Goal: Check status: Check status

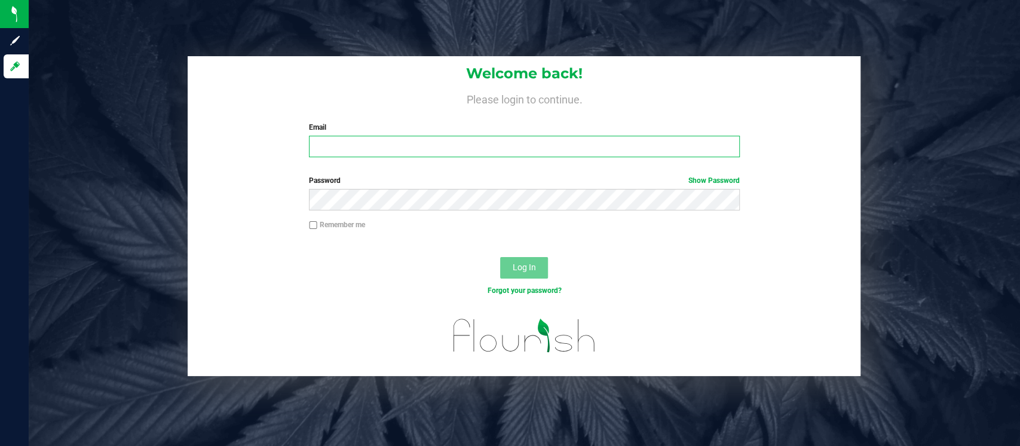
drag, startPoint x: 544, startPoint y: 148, endPoint x: 538, endPoint y: 152, distance: 8.1
click at [544, 147] on input "Email" at bounding box center [524, 147] width 431 height 22
type input "[EMAIL_ADDRESS][DOMAIN_NAME]"
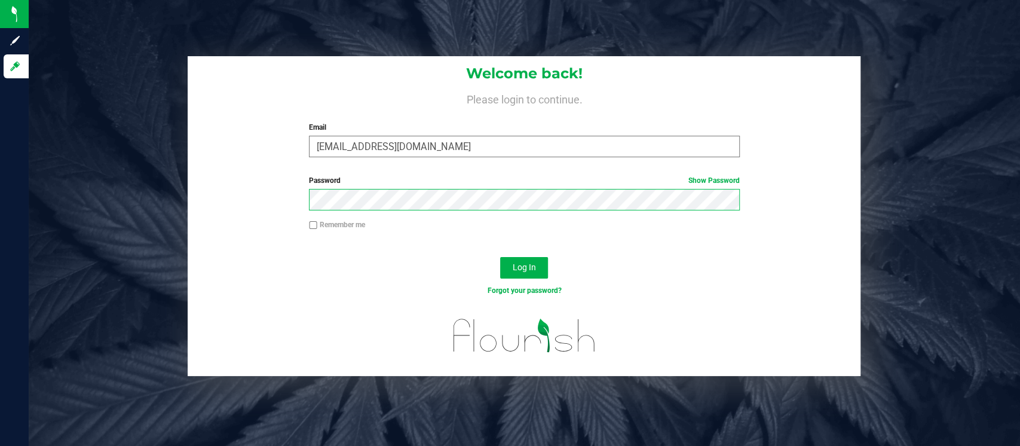
click at [500, 257] on button "Log In" at bounding box center [524, 268] width 48 height 22
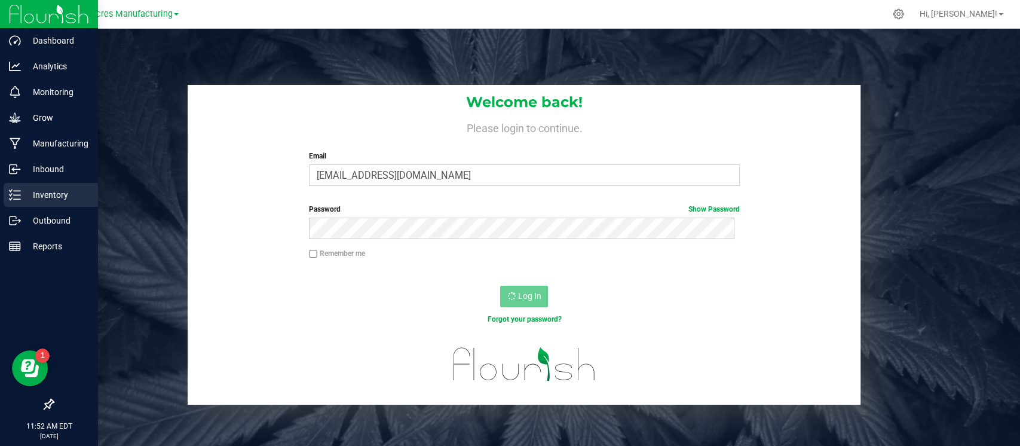
click at [37, 194] on p "Inventory" at bounding box center [57, 195] width 72 height 14
click at [46, 197] on p "Inventory" at bounding box center [57, 195] width 72 height 14
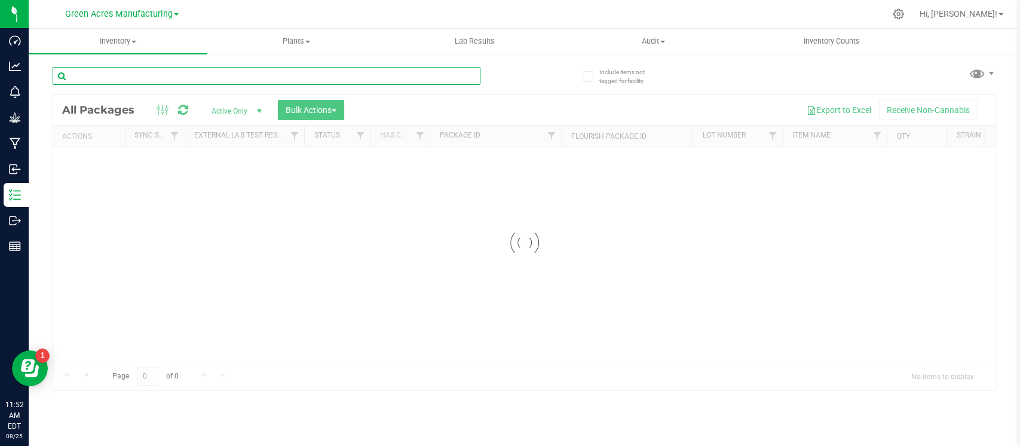
click at [182, 80] on input "text" at bounding box center [267, 76] width 428 height 18
paste input "SN-250509-JGN-04-PR"
type input "SN-250509-JGN-04-PR"
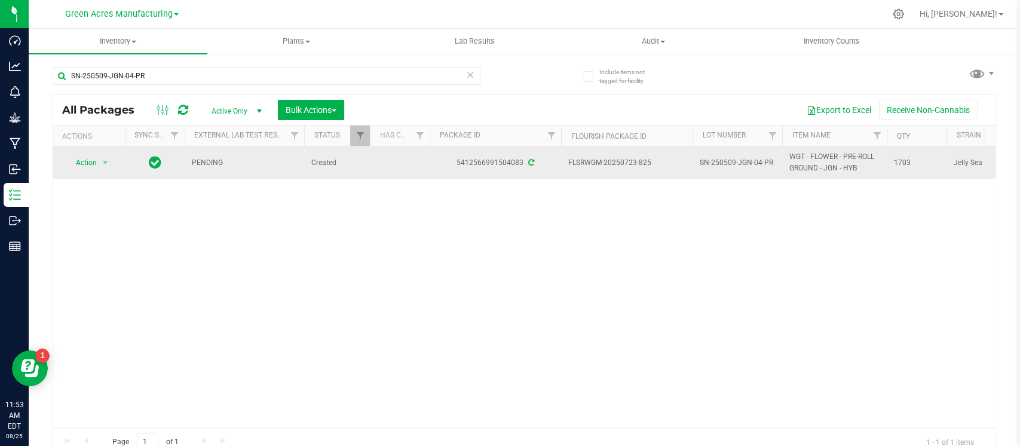
click at [736, 164] on span "SN-250509-JGN-04-PR" at bounding box center [737, 162] width 75 height 11
click at [732, 164] on input "SN-250509-JGN-04-PR" at bounding box center [734, 163] width 85 height 19
type input "P-JUL25JGN01"
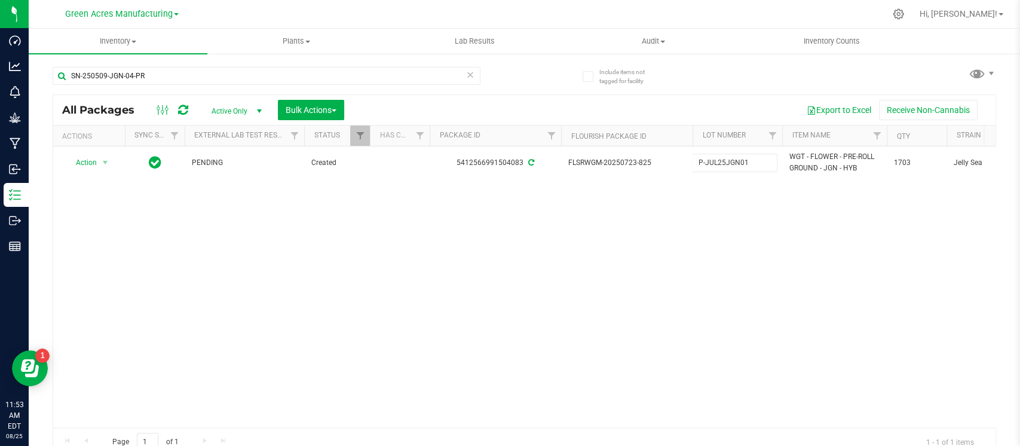
click at [726, 266] on div "All Packages Active Only Active Only Lab Samples Locked All External Internal B…" at bounding box center [525, 275] width 944 height 362
